Goal: Task Accomplishment & Management: Use online tool/utility

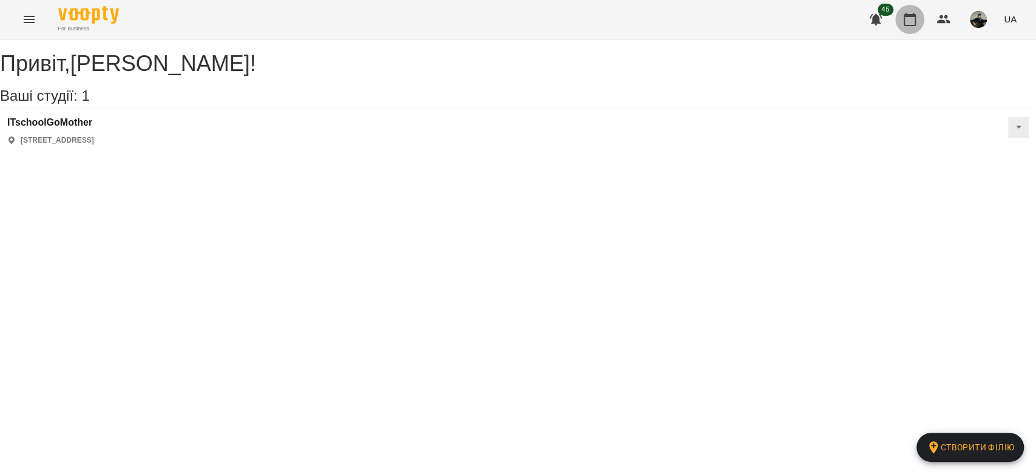
click at [912, 27] on button "button" at bounding box center [910, 19] width 29 height 29
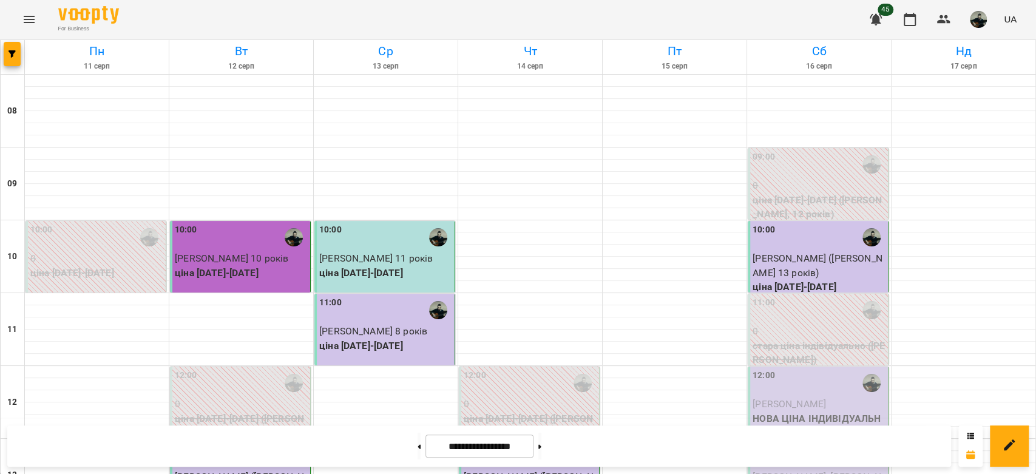
scroll to position [129, 0]
click at [822, 369] on div "12:00" at bounding box center [819, 383] width 133 height 28
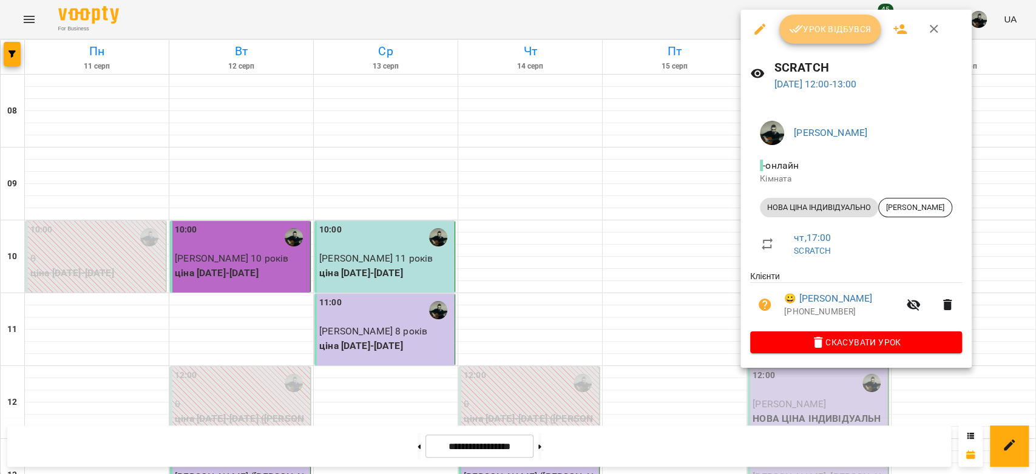
click at [844, 36] on button "Урок відбувся" at bounding box center [831, 29] width 102 height 29
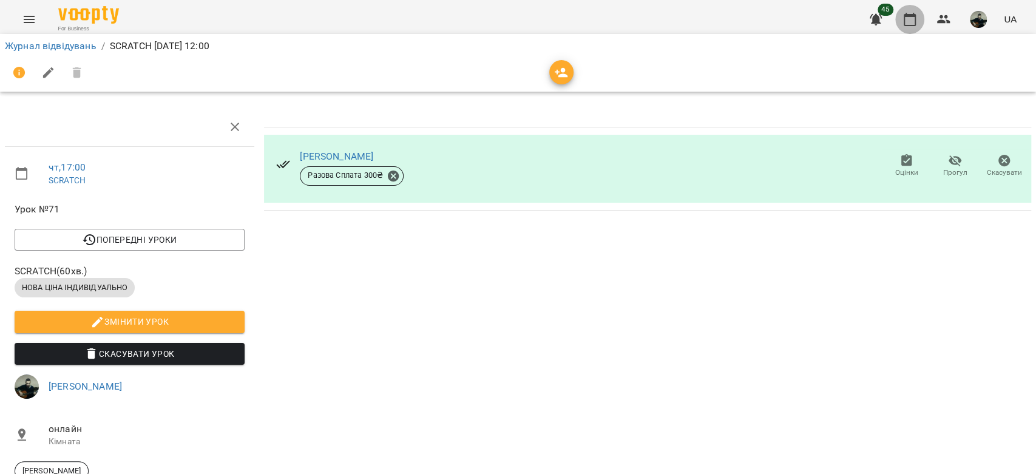
click at [912, 25] on icon "button" at bounding box center [910, 19] width 12 height 13
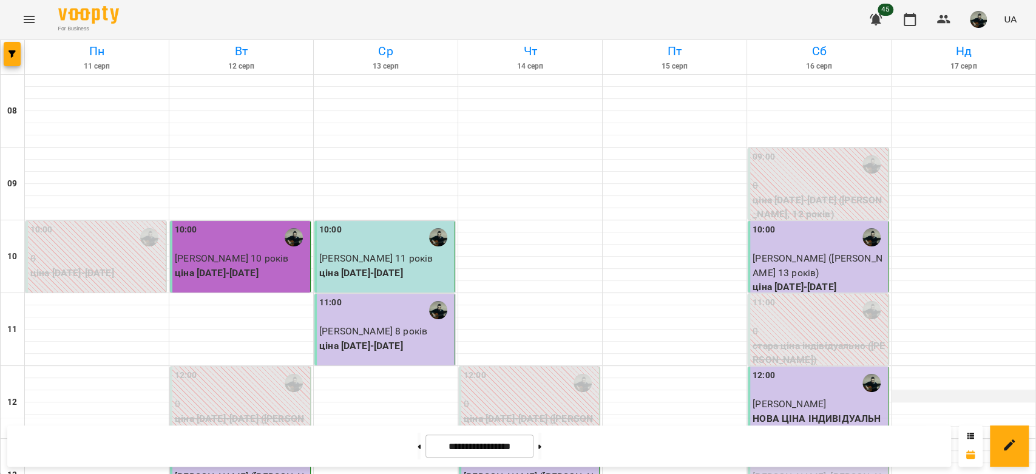
scroll to position [204, 0]
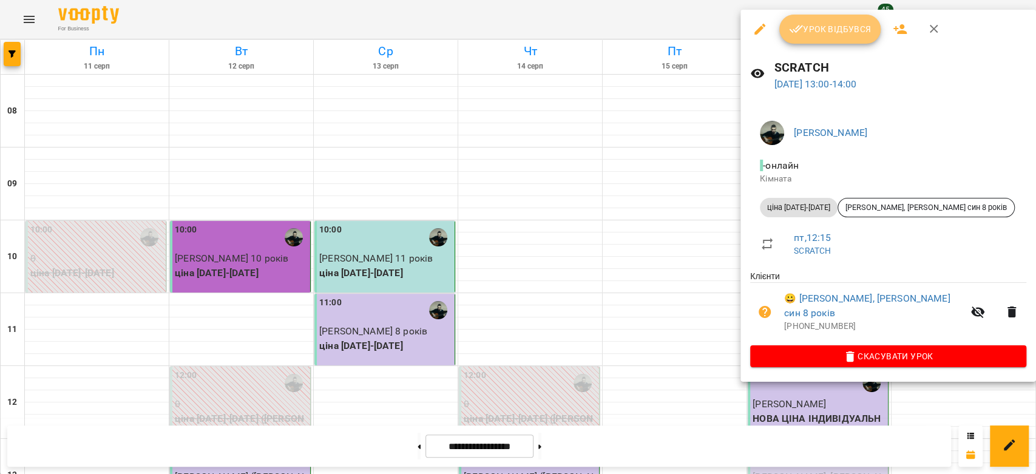
click at [832, 35] on span "Урок відбувся" at bounding box center [830, 29] width 83 height 15
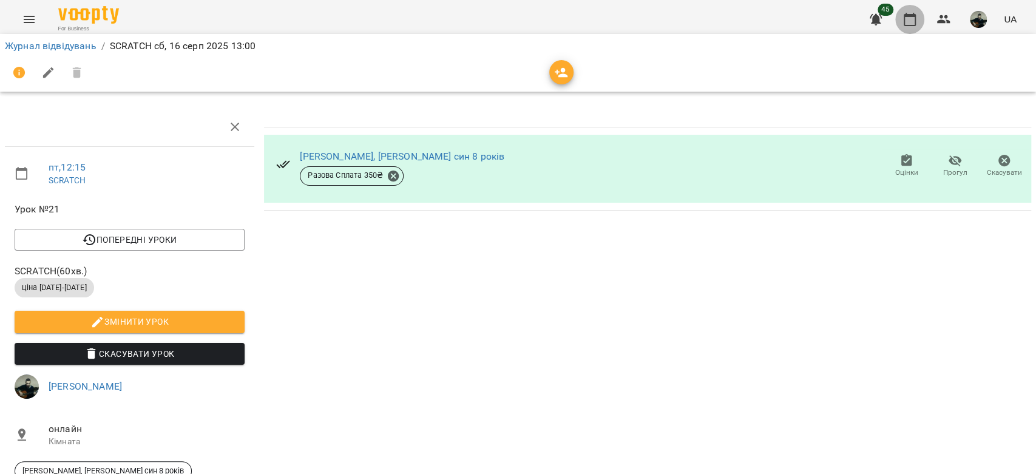
click at [905, 25] on icon "button" at bounding box center [910, 19] width 12 height 13
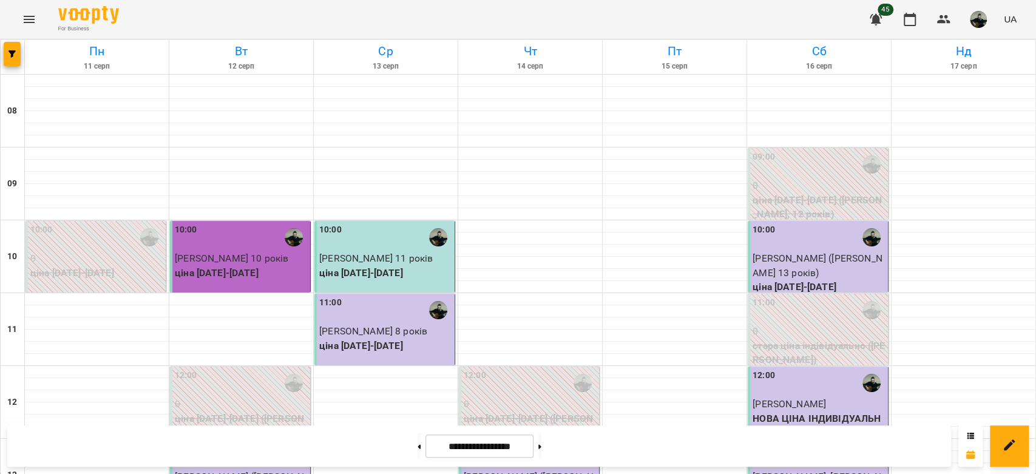
scroll to position [471, 0]
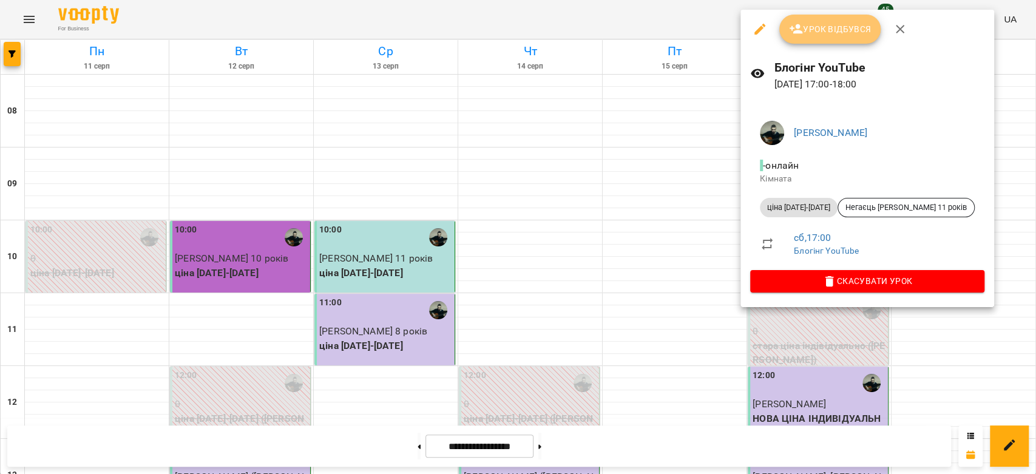
click at [820, 25] on span "Урок відбувся" at bounding box center [830, 29] width 83 height 15
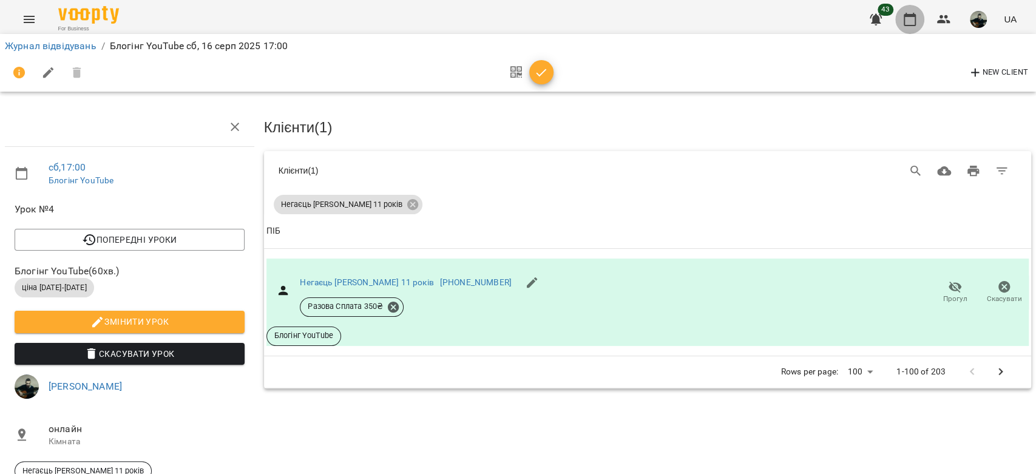
click at [908, 13] on icon "button" at bounding box center [910, 19] width 15 height 15
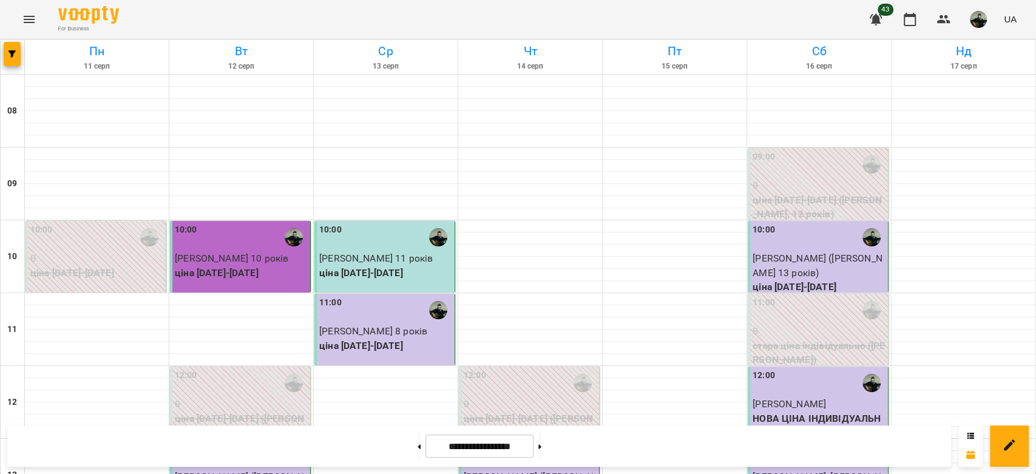
scroll to position [488, 0]
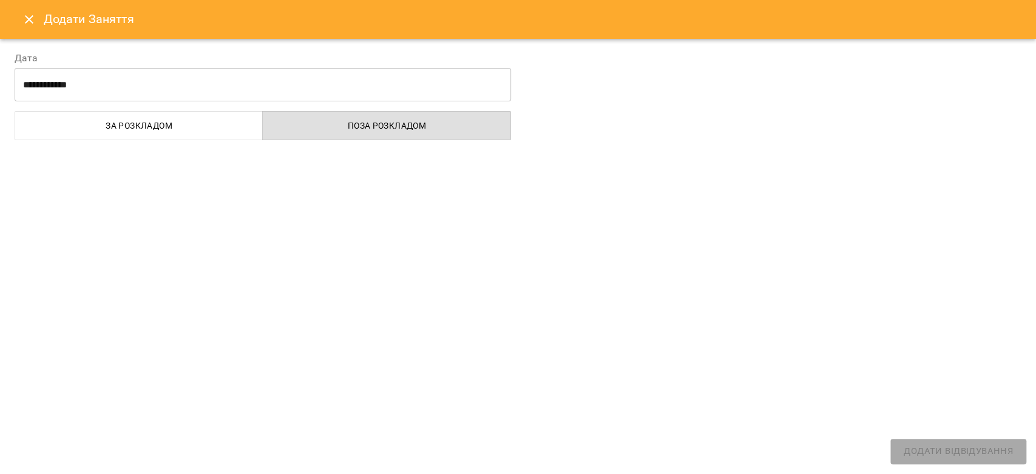
select select "**********"
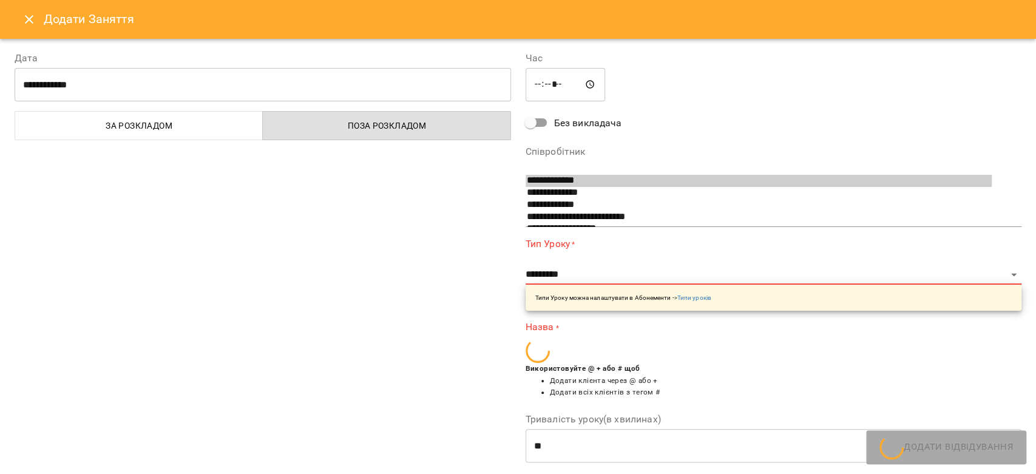
scroll to position [92, 0]
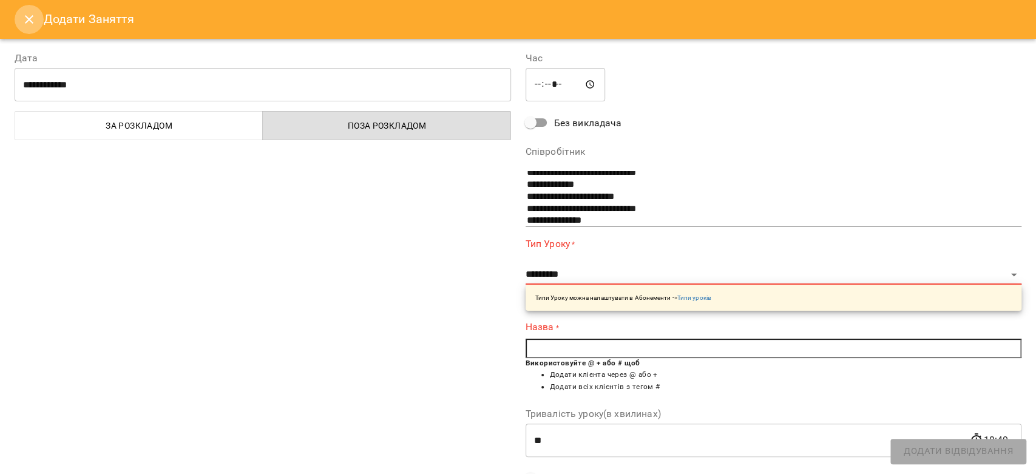
click at [25, 25] on icon "Close" at bounding box center [29, 19] width 15 height 15
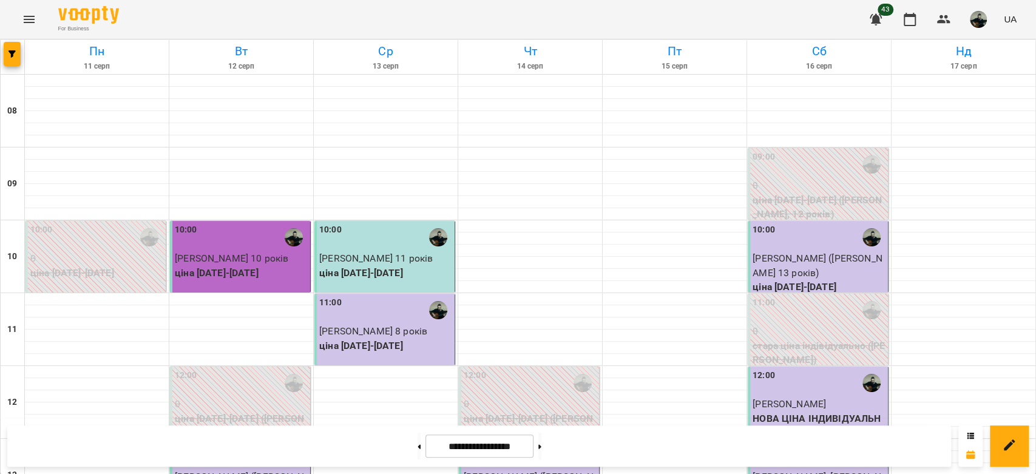
click at [33, 17] on icon "Menu" at bounding box center [29, 19] width 15 height 15
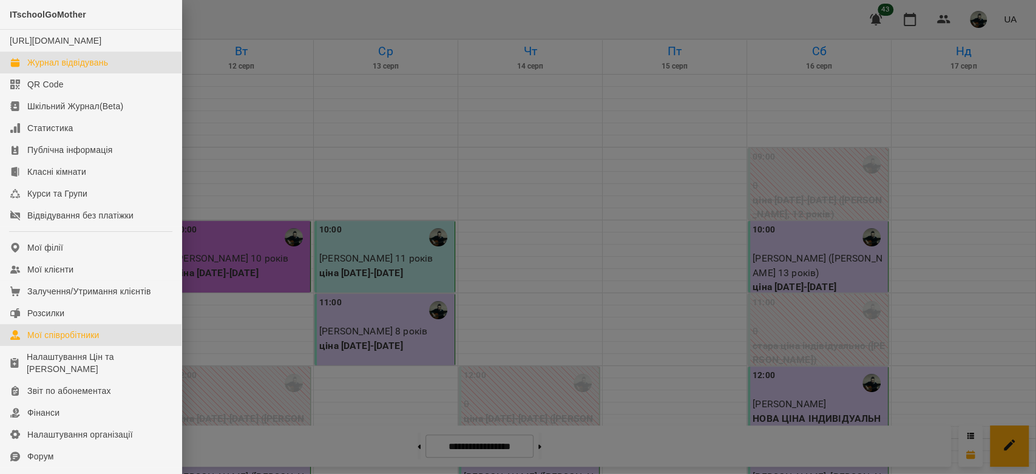
click at [105, 342] on link "Мої співробітники" at bounding box center [91, 335] width 182 height 22
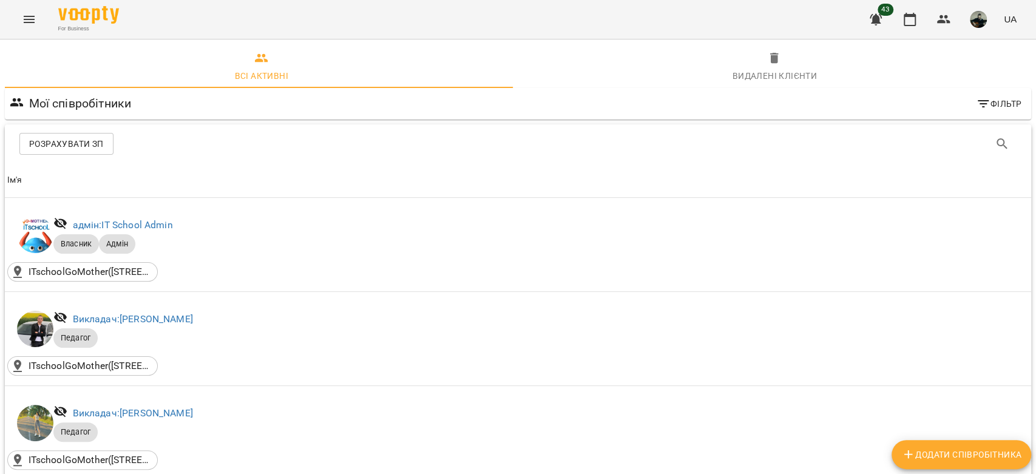
click at [93, 134] on button "Розрахувати ЗП" at bounding box center [66, 144] width 94 height 22
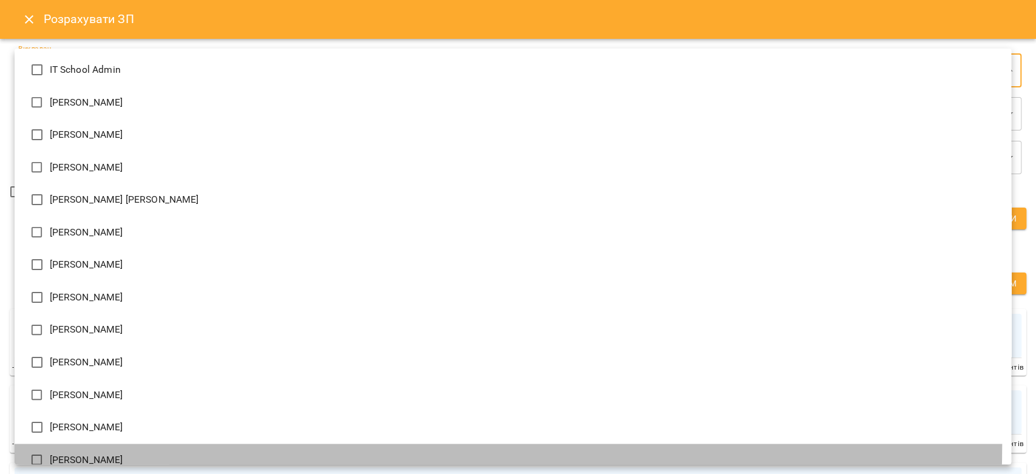
click at [84, 444] on li "[PERSON_NAME]" at bounding box center [513, 460] width 997 height 33
type input "**********"
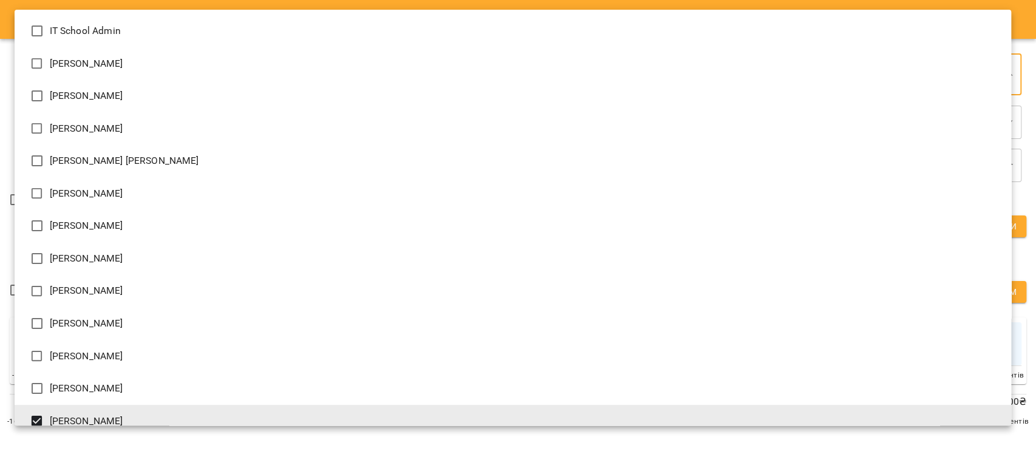
click at [903, 444] on div at bounding box center [518, 237] width 1036 height 474
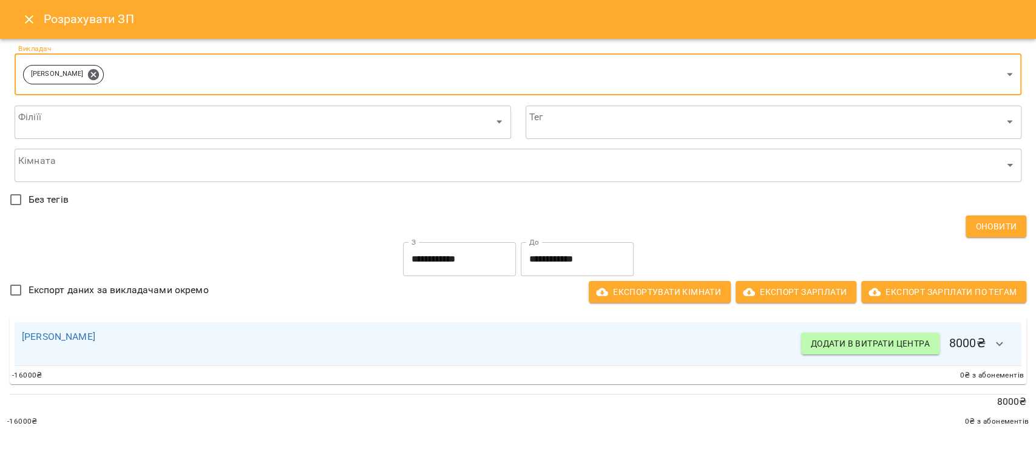
click at [437, 251] on input "**********" at bounding box center [459, 259] width 113 height 34
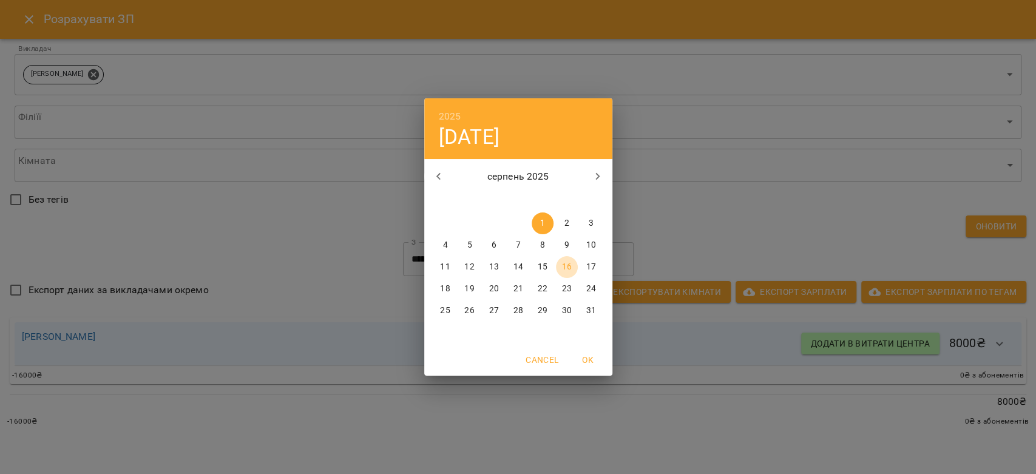
click at [570, 263] on p "16" at bounding box center [567, 267] width 10 height 12
type input "**********"
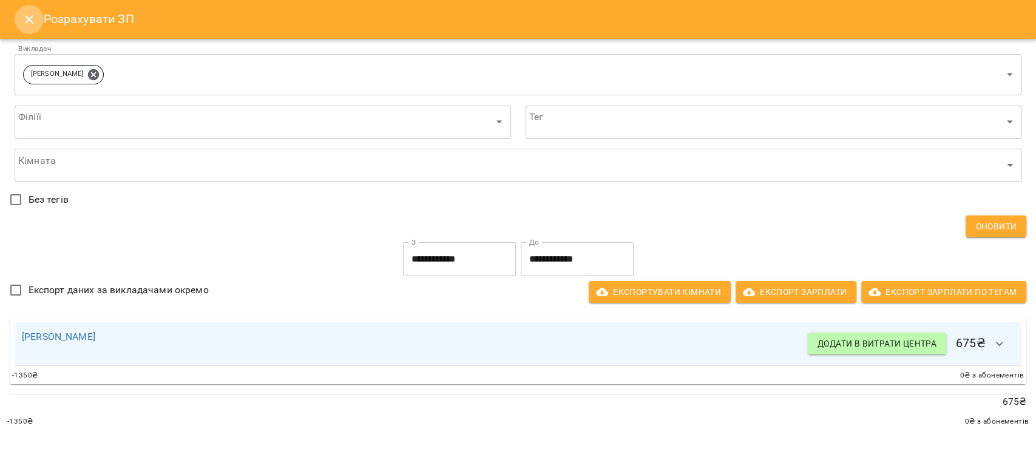
click at [32, 13] on icon "Close" at bounding box center [29, 19] width 15 height 15
